Goal: Information Seeking & Learning: Compare options

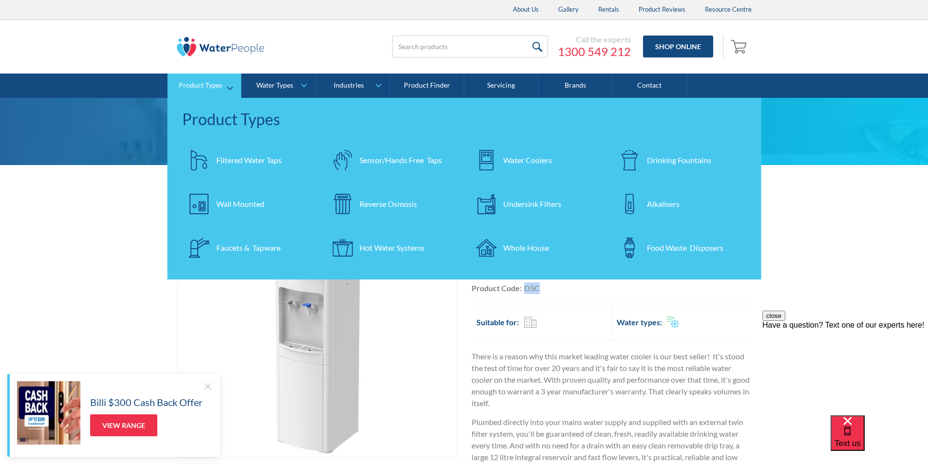
click at [239, 160] on div "Filtered Water Taps" at bounding box center [248, 160] width 65 height 12
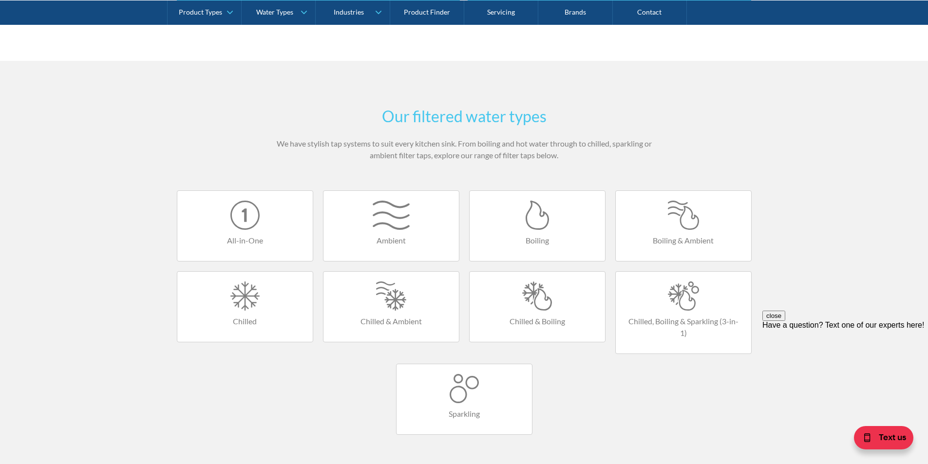
click at [678, 305] on div at bounding box center [684, 296] width 116 height 29
click at [678, 304] on div at bounding box center [684, 296] width 116 height 29
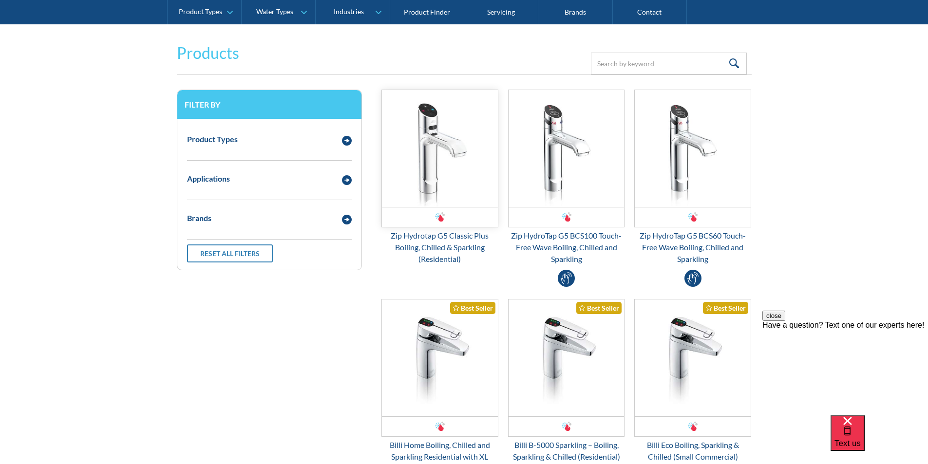
click at [436, 182] on img "Email Form 3" at bounding box center [440, 148] width 116 height 117
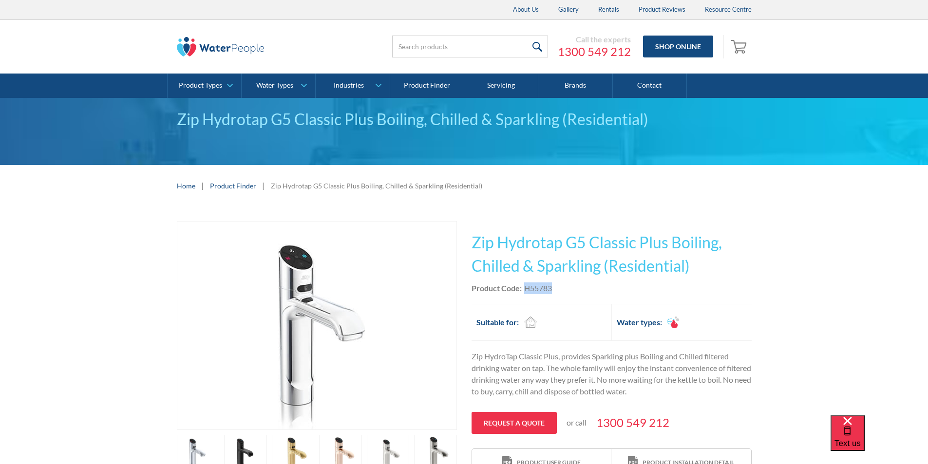
drag, startPoint x: 553, startPoint y: 284, endPoint x: 527, endPoint y: 286, distance: 26.4
click at [524, 286] on div "Product Code: H55783" at bounding box center [612, 289] width 280 height 12
copy div "H55783"
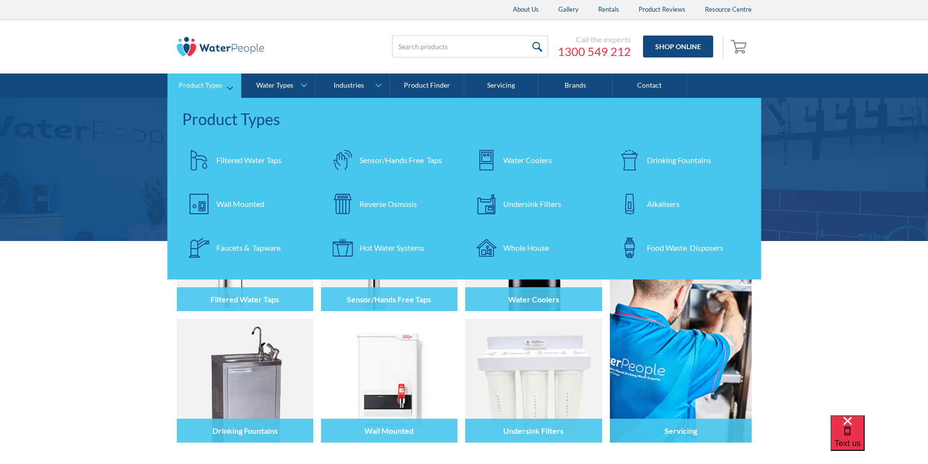
click at [248, 161] on div "Filtered Water Taps" at bounding box center [248, 160] width 65 height 12
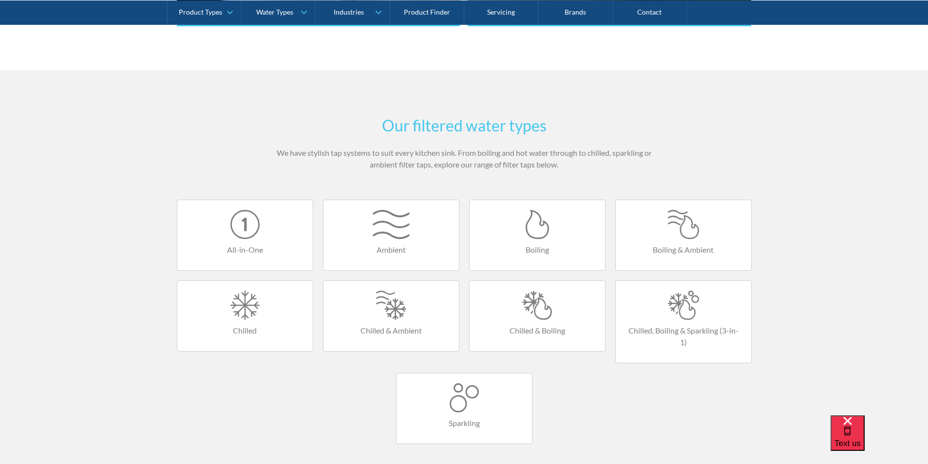
scroll to position [536, 0]
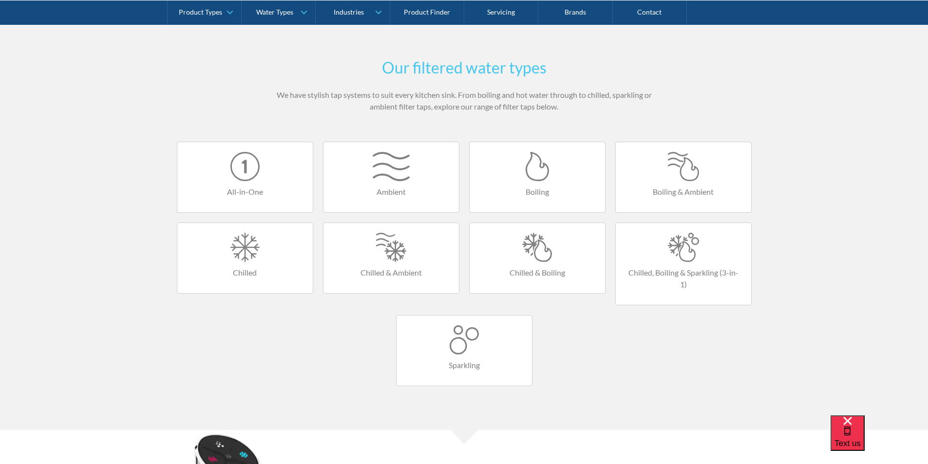
click at [682, 247] on div at bounding box center [684, 247] width 116 height 29
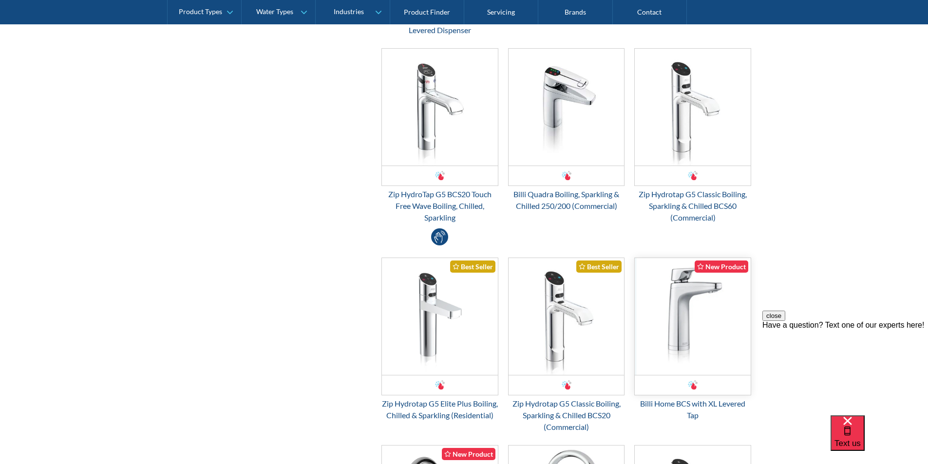
click at [680, 299] on img "Email Form 3" at bounding box center [693, 316] width 116 height 117
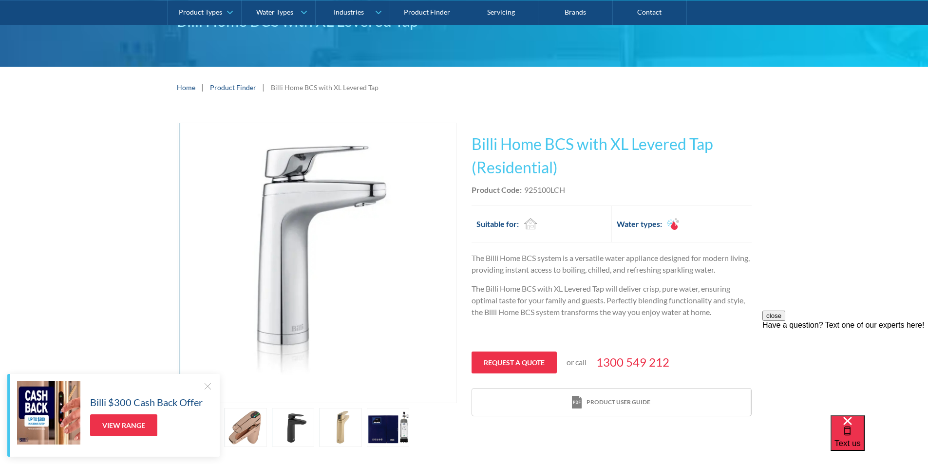
scroll to position [97, 0]
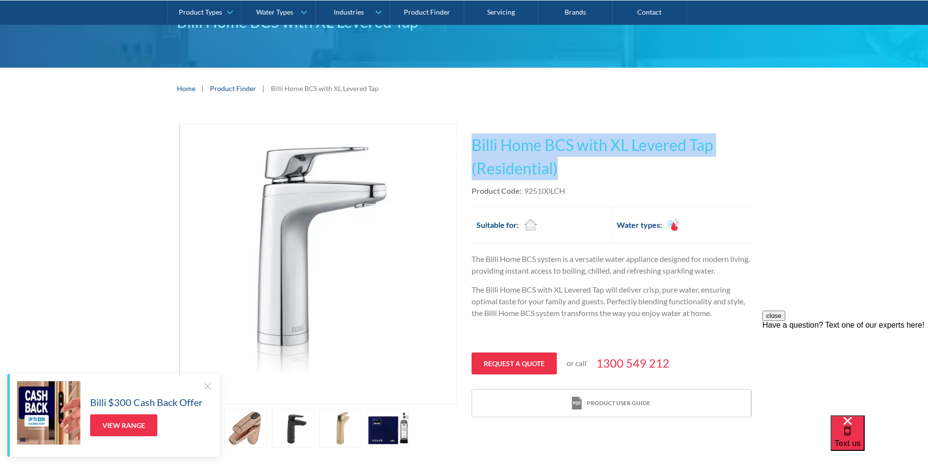
drag, startPoint x: 563, startPoint y: 169, endPoint x: 490, endPoint y: 141, distance: 78.2
click at [472, 141] on h1 "Billi Home BCS with XL Levered Tap (Residential)" at bounding box center [612, 156] width 280 height 47
copy h1 "Billi Home BCS with XL Levered Tap (Residential)"
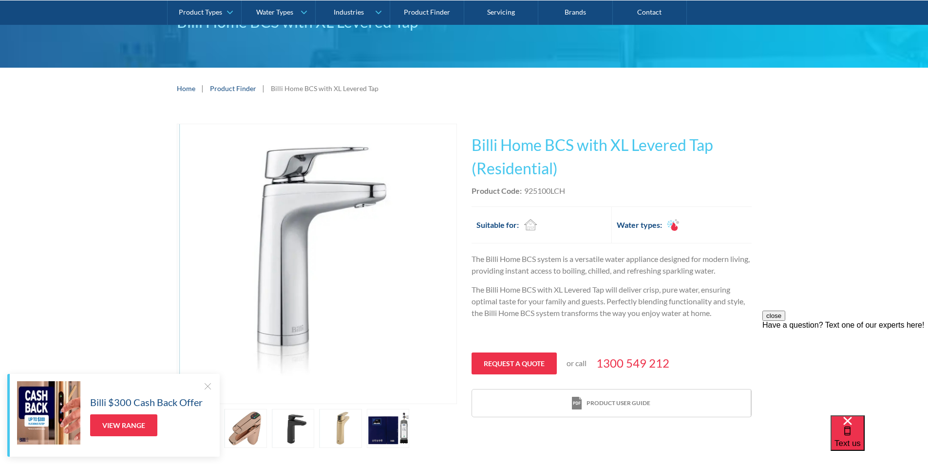
click at [568, 190] on div "Product Code: 925100LCH" at bounding box center [612, 191] width 280 height 12
drag, startPoint x: 568, startPoint y: 190, endPoint x: 529, endPoint y: 195, distance: 38.8
click at [524, 196] on div "Product Code: 925100LCH" at bounding box center [612, 191] width 280 height 12
copy div "925100LCH"
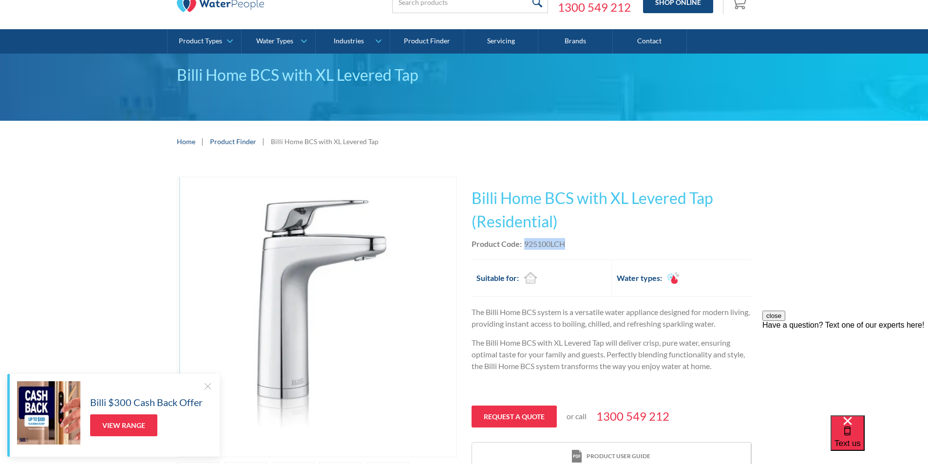
scroll to position [0, 0]
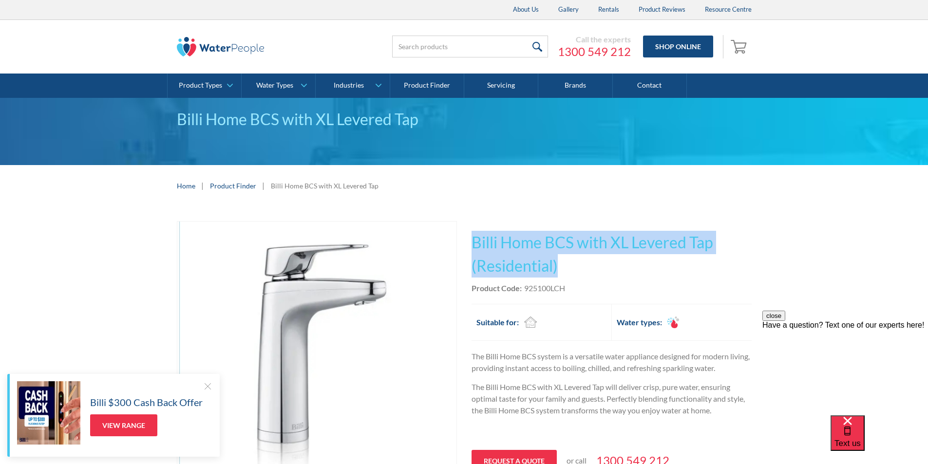
drag, startPoint x: 555, startPoint y: 262, endPoint x: 469, endPoint y: 244, distance: 87.6
click at [466, 244] on div "Play video Fits Most Brands Best Seller No items found. This tap design is incl…" at bounding box center [464, 383] width 575 height 325
copy h1 "Billi Home BCS with XL Levered Tap (Residential)"
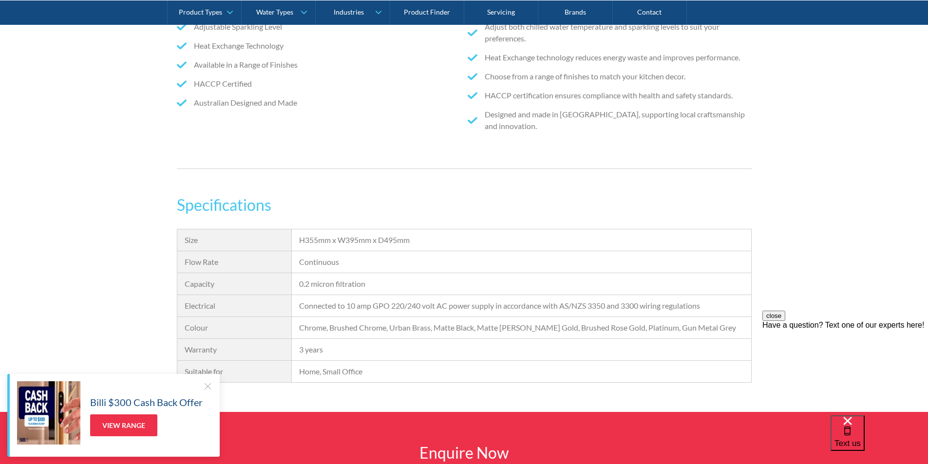
scroll to position [779, 0]
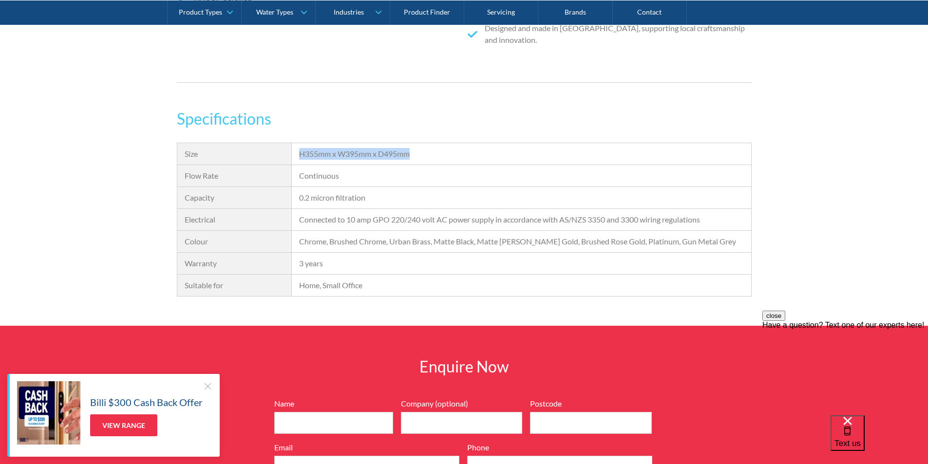
drag, startPoint x: 419, startPoint y: 155, endPoint x: 307, endPoint y: 154, distance: 112.1
click at [299, 156] on div "H355mm x W395mm x D495mm" at bounding box center [521, 154] width 459 height 22
copy div "H355mm x W395mm x D495mm"
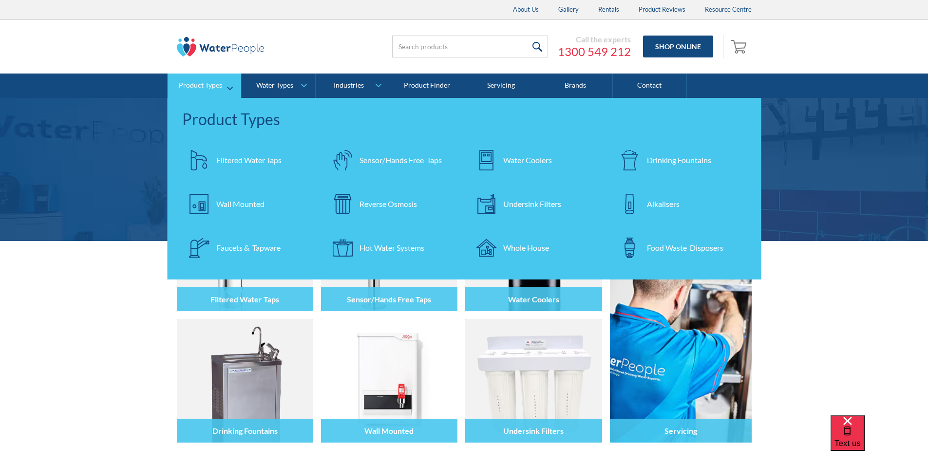
click at [237, 159] on div "Filtered Water Taps" at bounding box center [248, 160] width 65 height 12
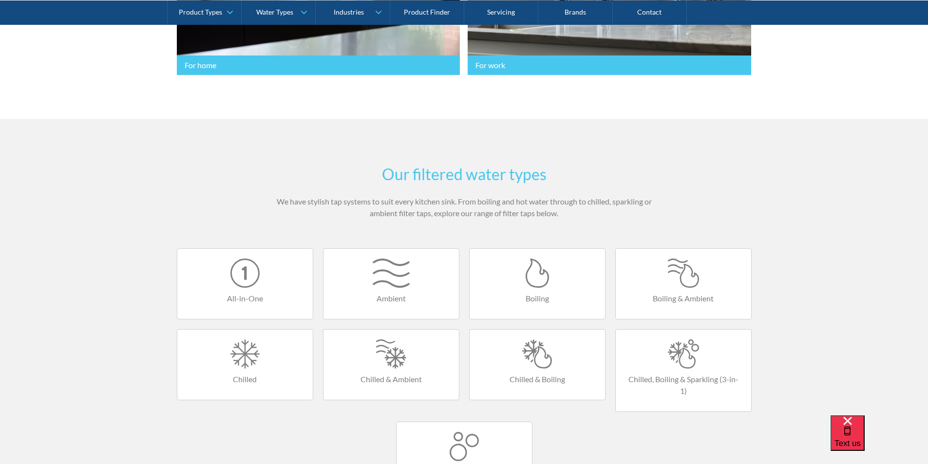
scroll to position [536, 0]
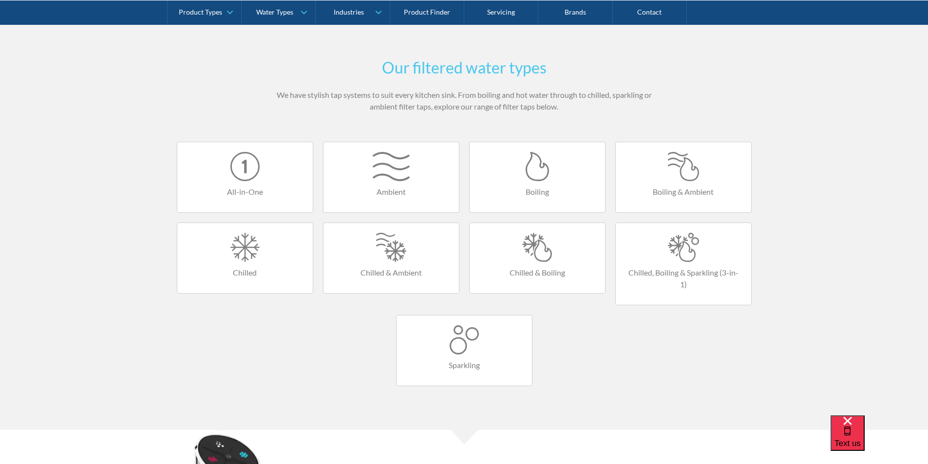
click at [685, 249] on div at bounding box center [684, 247] width 116 height 29
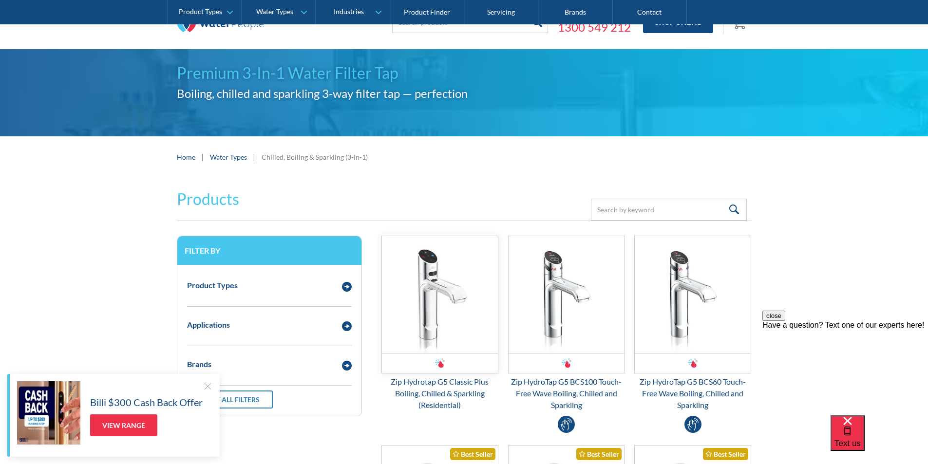
scroll to position [97, 0]
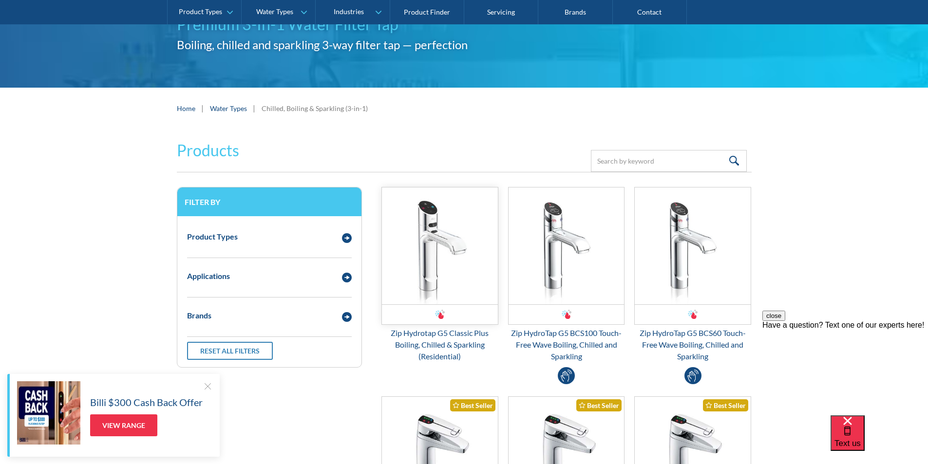
click at [429, 260] on img "Email Form 3" at bounding box center [440, 246] width 116 height 117
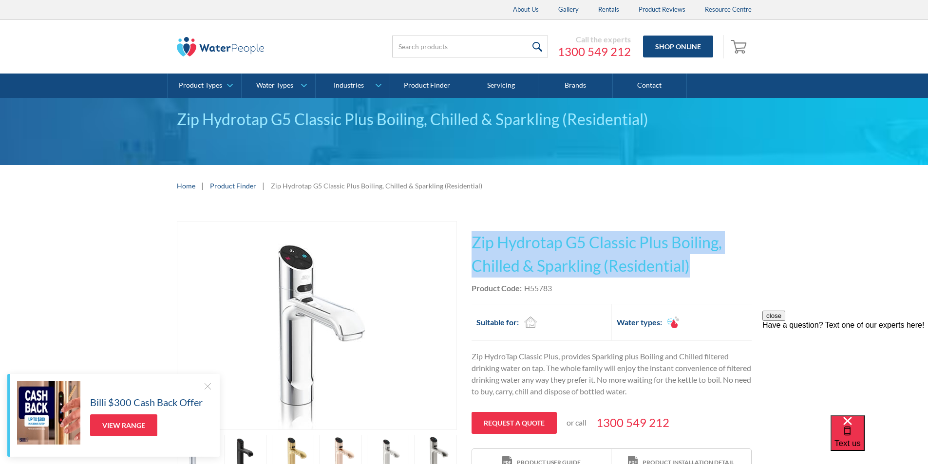
drag, startPoint x: 693, startPoint y: 264, endPoint x: 474, endPoint y: 235, distance: 220.6
click at [474, 235] on h1 "Zip Hydrotap G5 Classic Plus Boiling, Chilled & Sparkling (Residential)" at bounding box center [612, 254] width 280 height 47
copy h1 "Zip Hydrotap G5 Classic Plus Boiling, Chilled & Sparkling (Residential)"
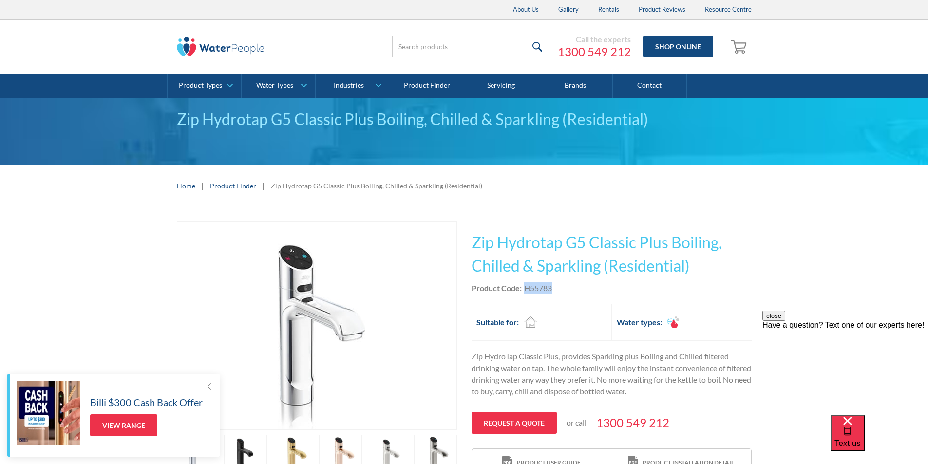
drag, startPoint x: 556, startPoint y: 286, endPoint x: 529, endPoint y: 290, distance: 27.2
click at [525, 291] on div "Product Code: H55783" at bounding box center [612, 289] width 280 height 12
copy div "H55783"
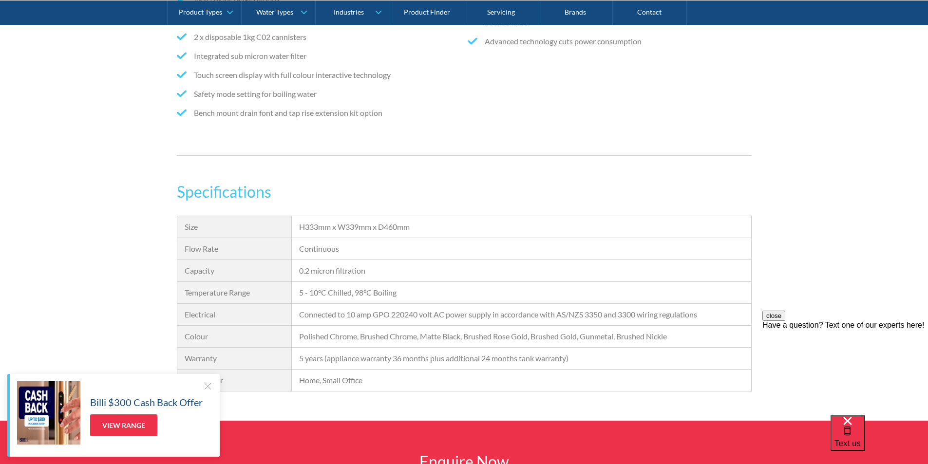
scroll to position [779, 0]
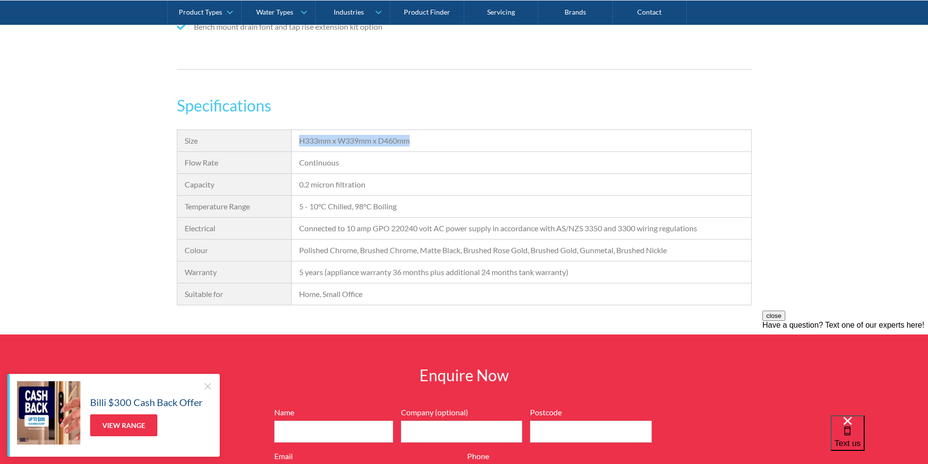
drag, startPoint x: 420, startPoint y: 140, endPoint x: 299, endPoint y: 138, distance: 121.3
click at [299, 138] on div "H333mm x W339mm x D460mm" at bounding box center [521, 141] width 459 height 22
copy div "H333mm x W339mm x D460mm"
